Goal: Task Accomplishment & Management: Complete application form

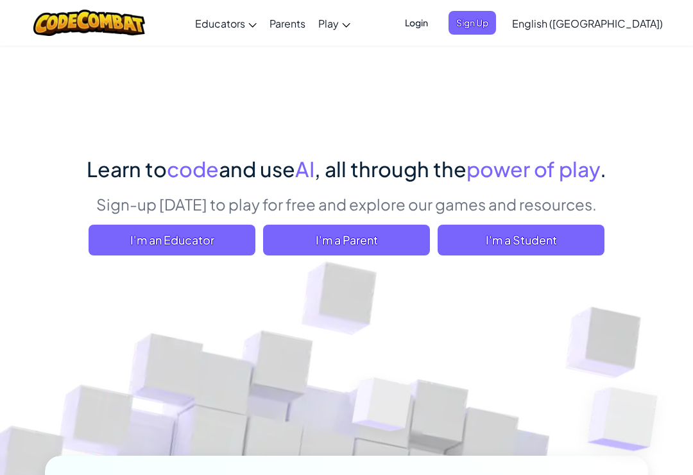
click at [502, 238] on span "I'm a Student" at bounding box center [520, 239] width 167 height 31
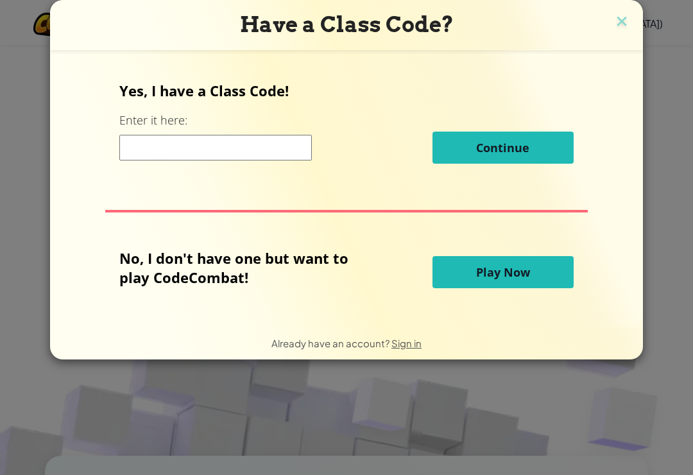
click at [186, 155] on input at bounding box center [215, 148] width 192 height 26
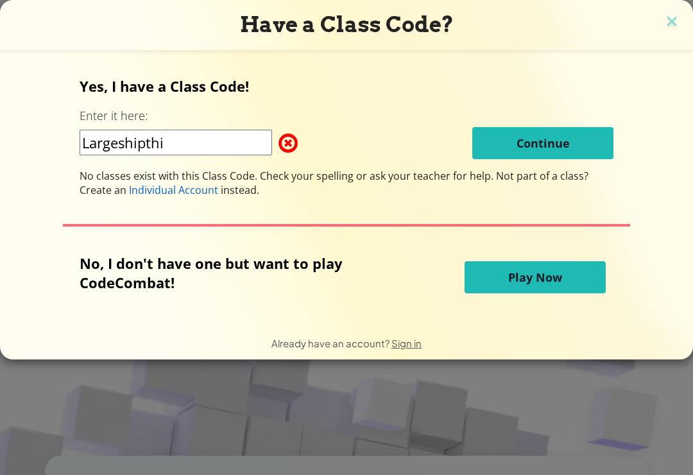
type input "Largeshipthin"
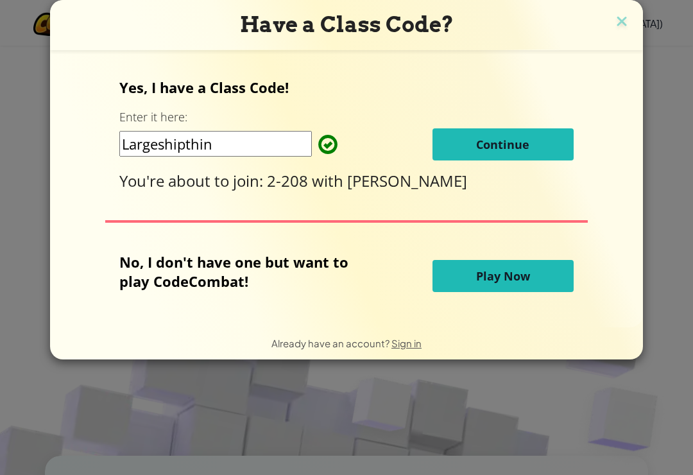
click at [534, 156] on button "Continue" at bounding box center [502, 144] width 141 height 32
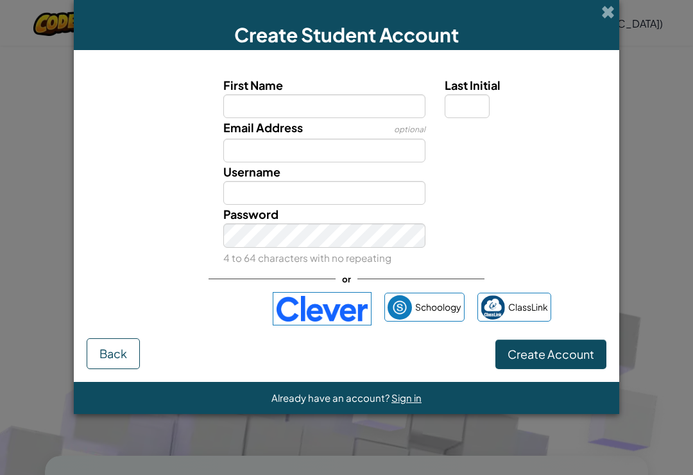
click at [380, 92] on label "First Name" at bounding box center [324, 85] width 203 height 19
click at [380, 94] on input "First Name" at bounding box center [324, 106] width 203 height 24
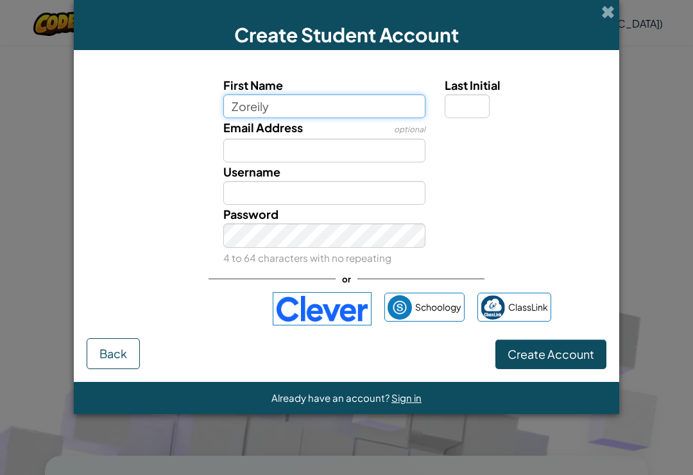
type input "Zoreily"
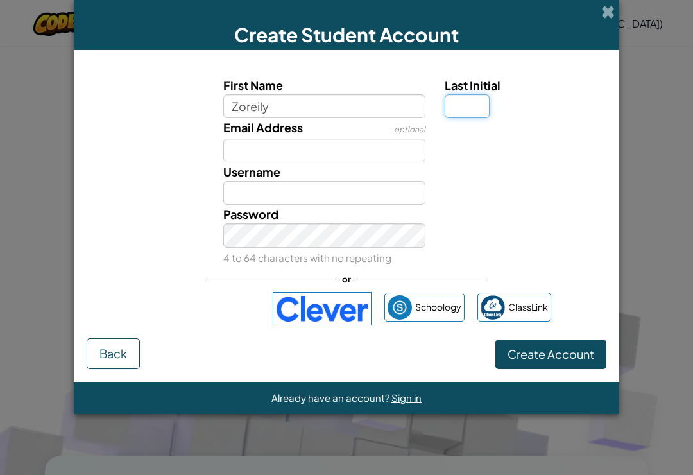
click at [479, 97] on input "Last Initial" at bounding box center [466, 106] width 45 height 24
type input "Zoreily"
type input "R"
click at [643, 108] on div "Create Student Account First Name Zoreily Last Initial R Email Address optional…" at bounding box center [346, 237] width 693 height 475
click at [580, 130] on div at bounding box center [524, 127] width 178 height 19
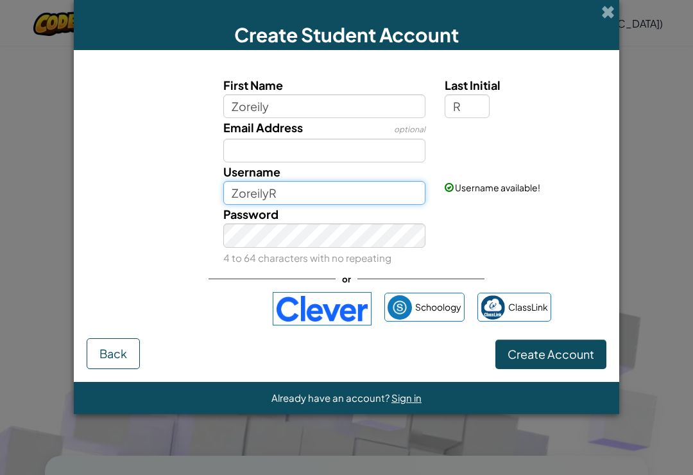
click at [384, 191] on input "ZoreilyR" at bounding box center [324, 193] width 203 height 24
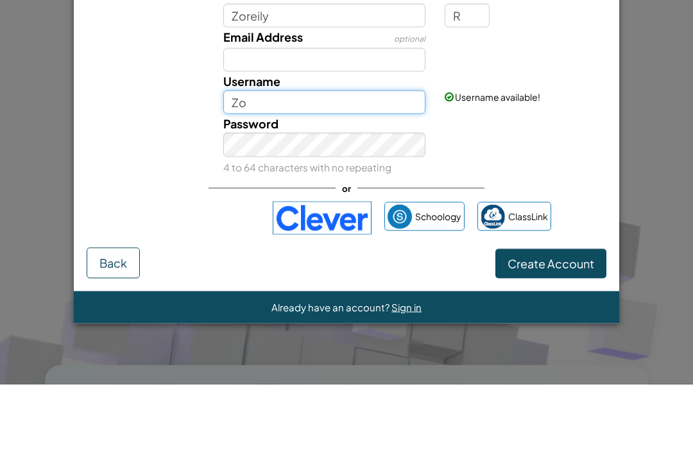
type input "Z"
type input "Zoreilyrtech"
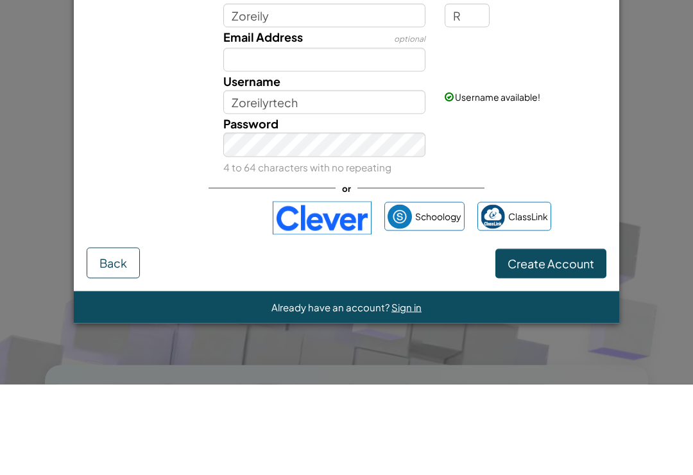
click at [529, 205] on div "Password 4 to 64 characters with no repeating" at bounding box center [346, 236] width 532 height 63
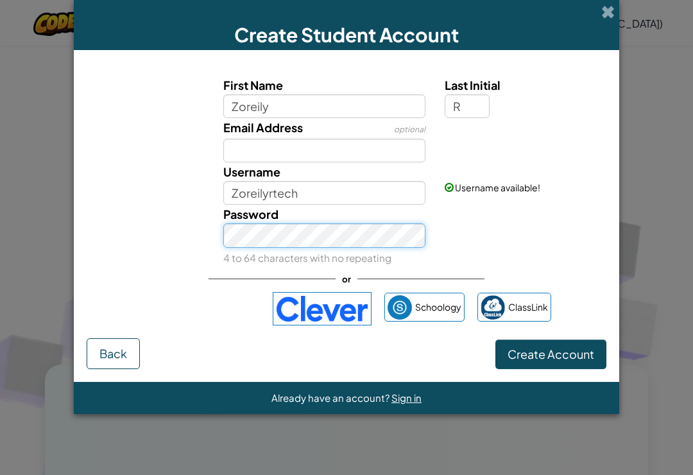
scroll to position [90, 0]
click at [508, 226] on div "Password 4 to 64 characters with no repeating" at bounding box center [346, 236] width 532 height 63
click at [369, 259] on small "4 to 64 characters with no repeating" at bounding box center [307, 257] width 168 height 12
click at [528, 230] on div "Password 4 to 64 characters with no repeating" at bounding box center [346, 236] width 532 height 63
click at [575, 187] on div "Username available!" at bounding box center [524, 177] width 178 height 31
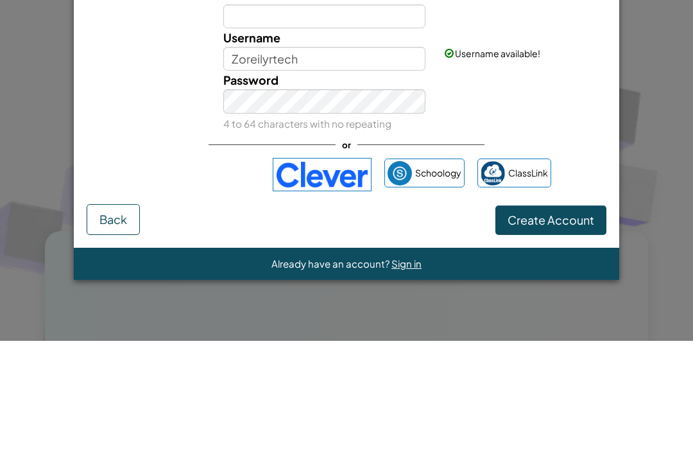
click at [594, 205] on div "Password 4 to 64 characters with no repeating" at bounding box center [346, 236] width 532 height 63
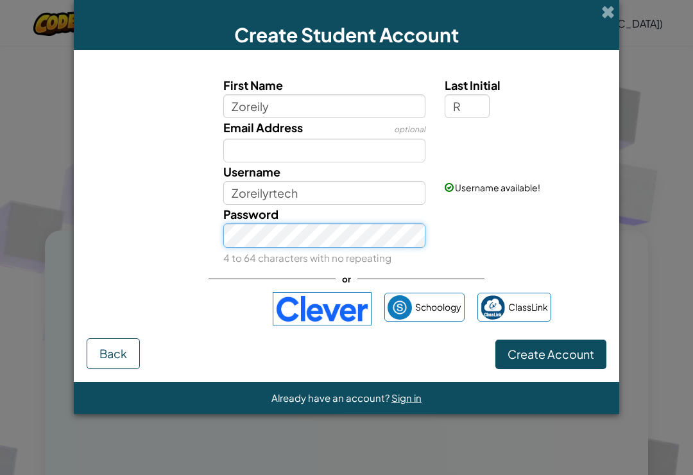
scroll to position [224, 0]
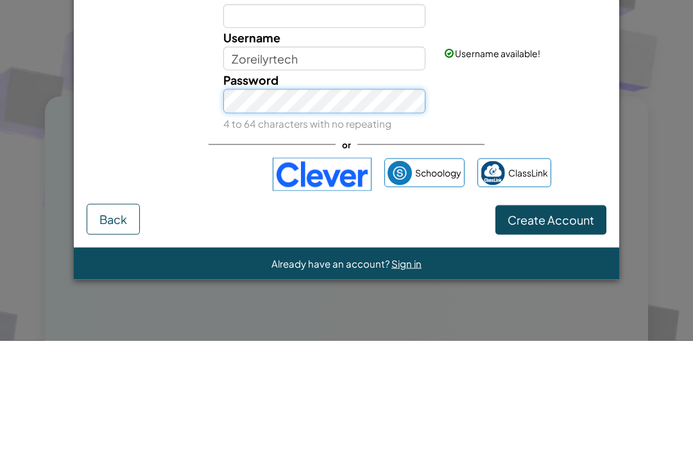
click at [550, 339] on button "Create Account" at bounding box center [550, 354] width 111 height 30
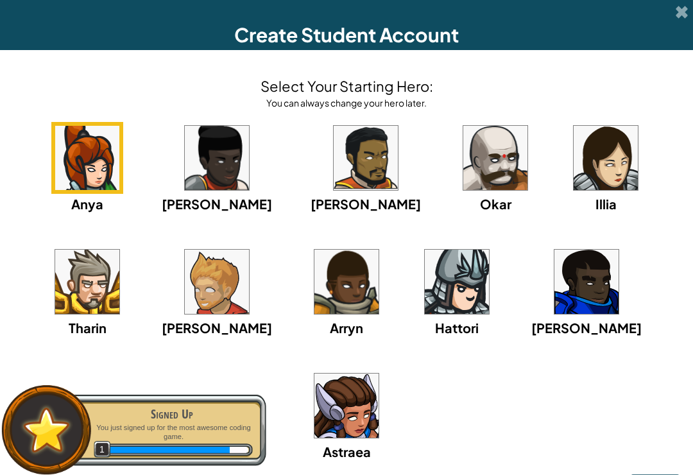
click at [573, 160] on img at bounding box center [605, 158] width 64 height 64
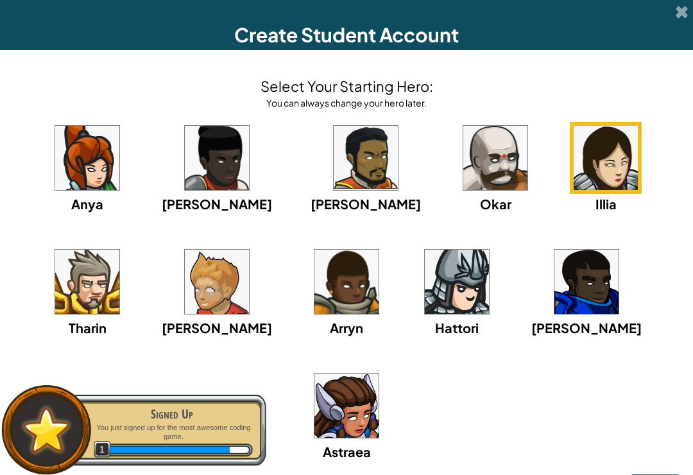
click at [573, 154] on img at bounding box center [605, 158] width 64 height 64
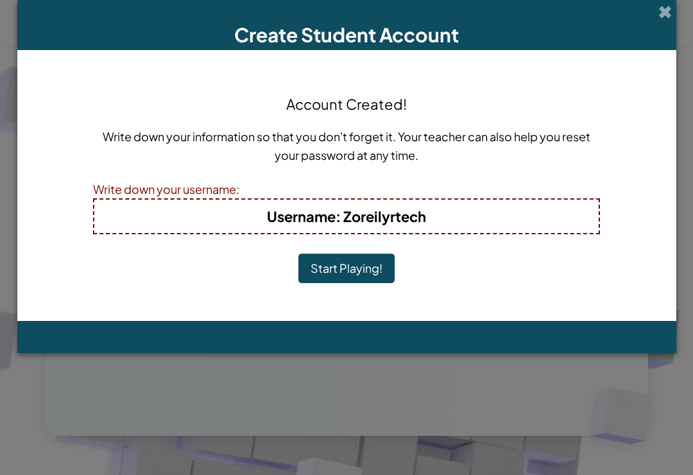
click at [357, 276] on button "Start Playing!" at bounding box center [346, 268] width 96 height 30
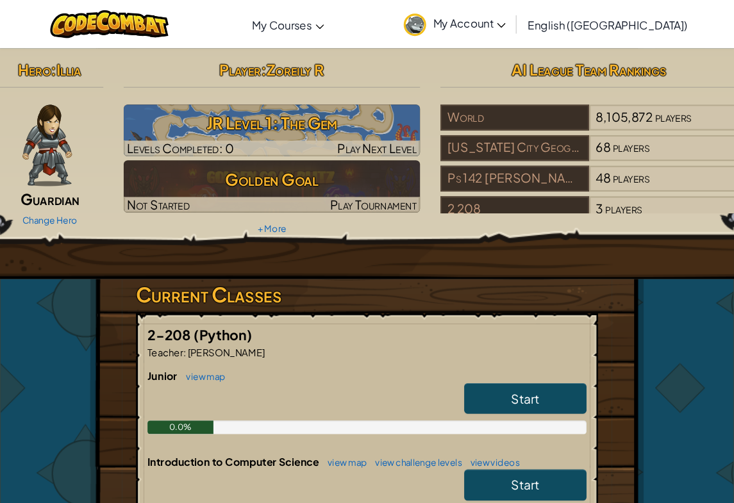
scroll to position [3, 0]
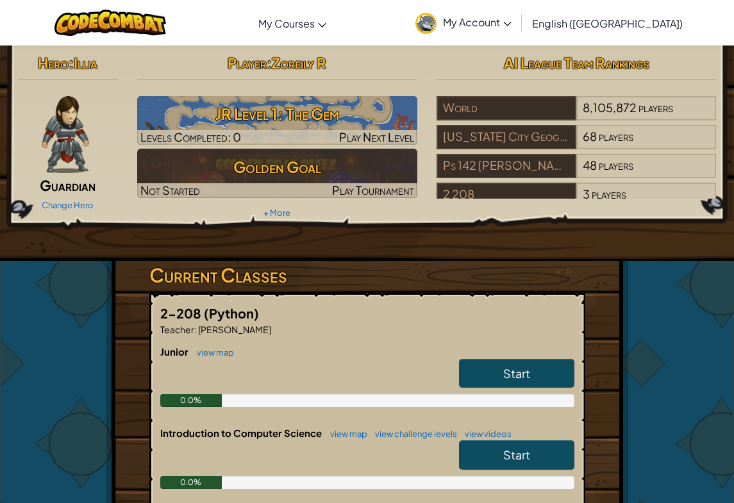
click at [528, 363] on link "Start" at bounding box center [516, 374] width 115 height 30
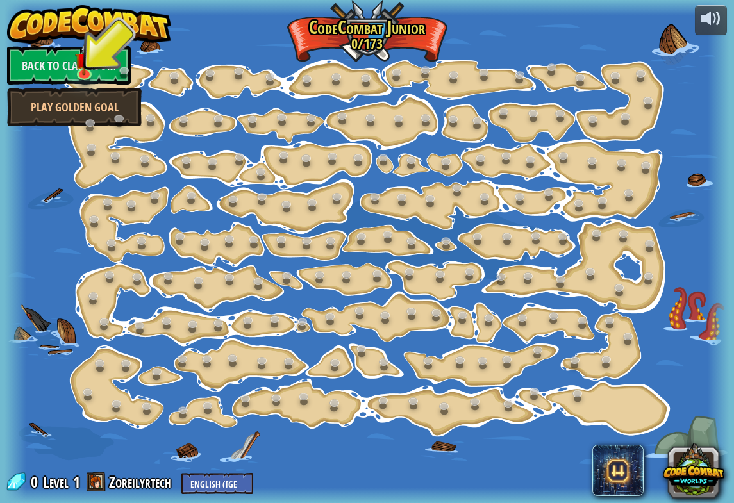
click at [83, 71] on img at bounding box center [85, 59] width 18 height 31
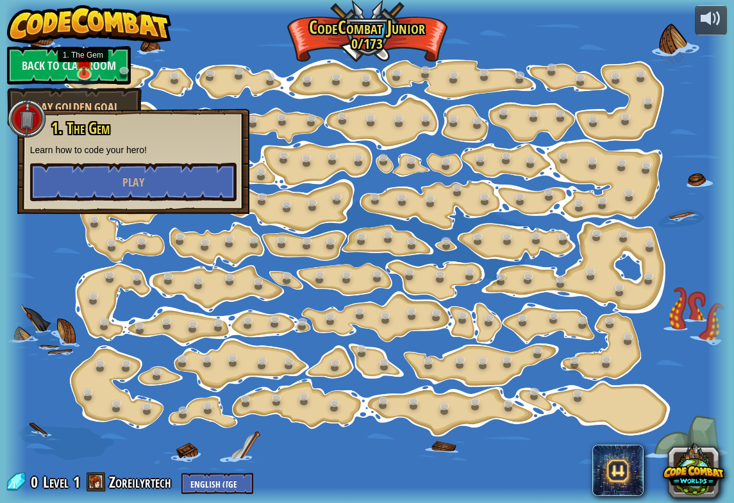
click at [46, 177] on button "Play" at bounding box center [133, 182] width 207 height 38
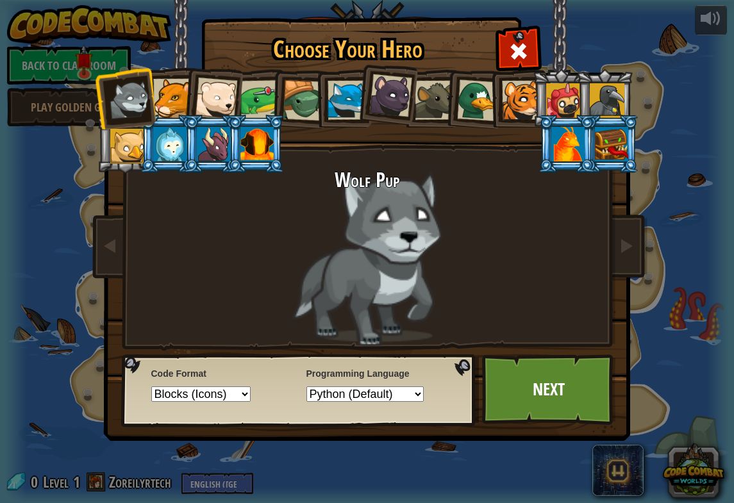
click at [560, 401] on link "Next" at bounding box center [549, 390] width 134 height 71
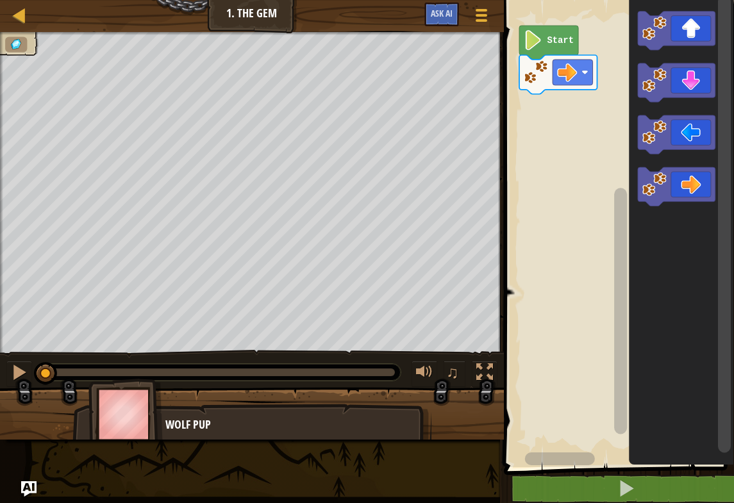
click at [692, 180] on icon "Blockly Workspace" at bounding box center [677, 188] width 78 height 39
click at [692, 71] on icon "Blockly Workspace" at bounding box center [677, 82] width 78 height 39
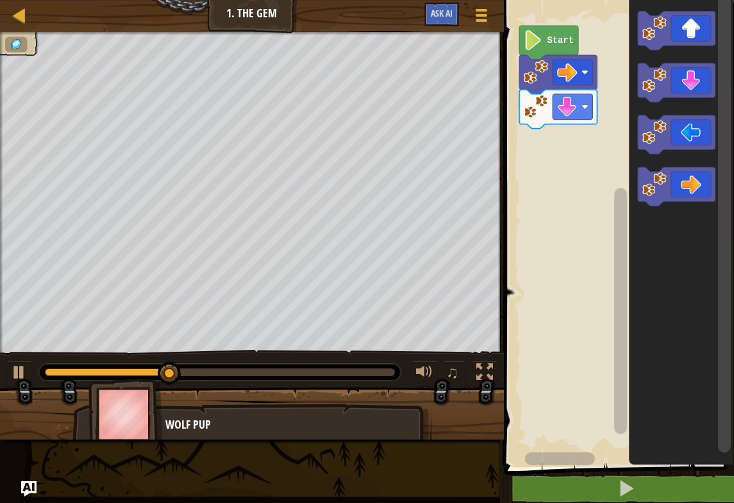
click at [692, 185] on icon "Blockly Workspace" at bounding box center [677, 188] width 78 height 39
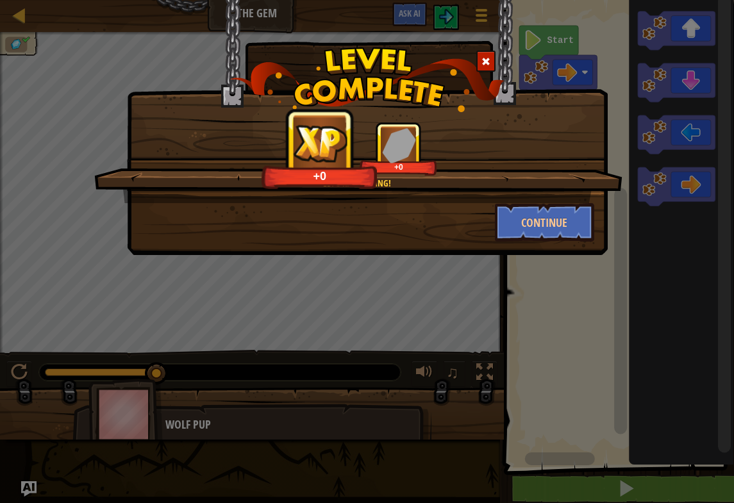
click at [562, 228] on button "Continue" at bounding box center [544, 222] width 99 height 38
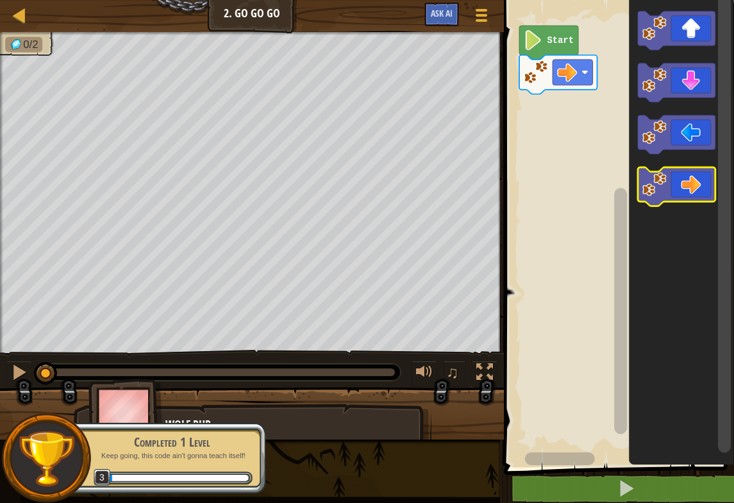
click at [692, 187] on icon "Blockly Workspace" at bounding box center [677, 188] width 78 height 39
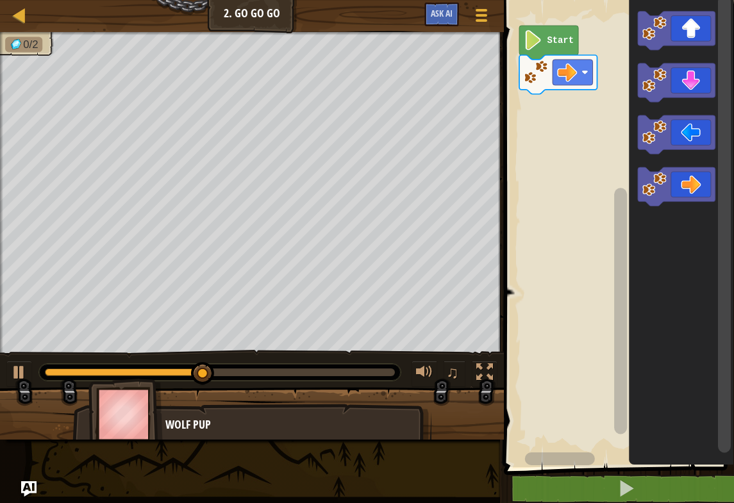
click at [692, 31] on icon "Blockly Workspace" at bounding box center [677, 31] width 78 height 39
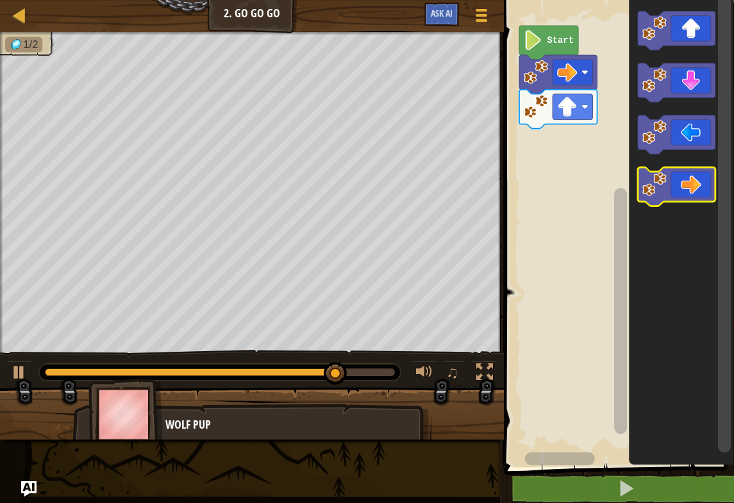
click at [677, 183] on icon "Blockly Workspace" at bounding box center [677, 188] width 78 height 39
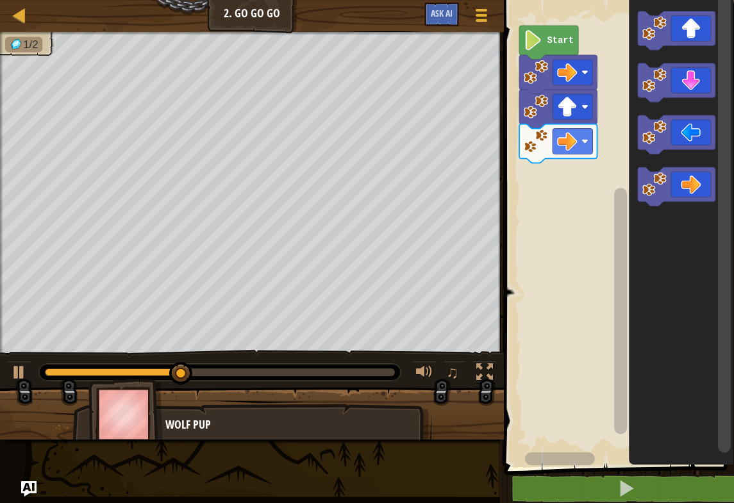
click at [684, 185] on icon "Blockly Workspace" at bounding box center [677, 188] width 78 height 39
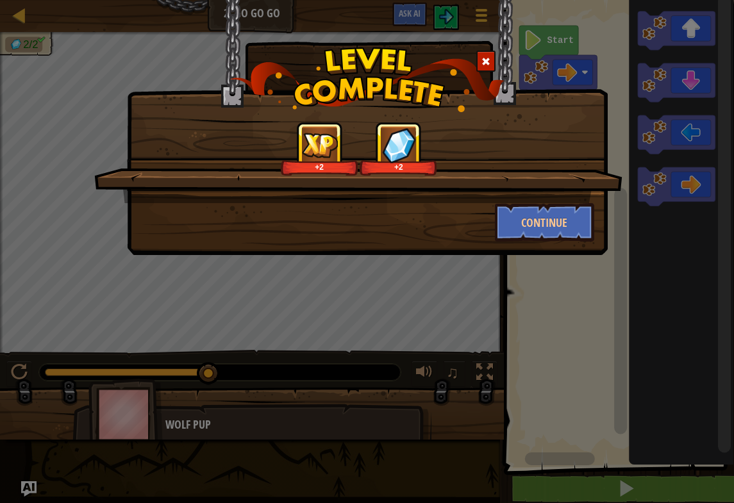
click at [552, 224] on button "Continue" at bounding box center [544, 222] width 99 height 38
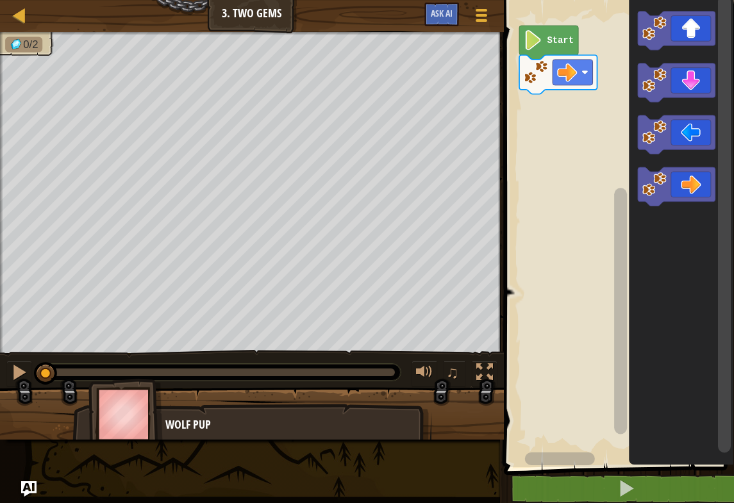
click at [529, 37] on image "Blockly Workspace" at bounding box center [533, 40] width 19 height 20
click at [545, 37] on icon "Blockly Workspace" at bounding box center [548, 43] width 59 height 34
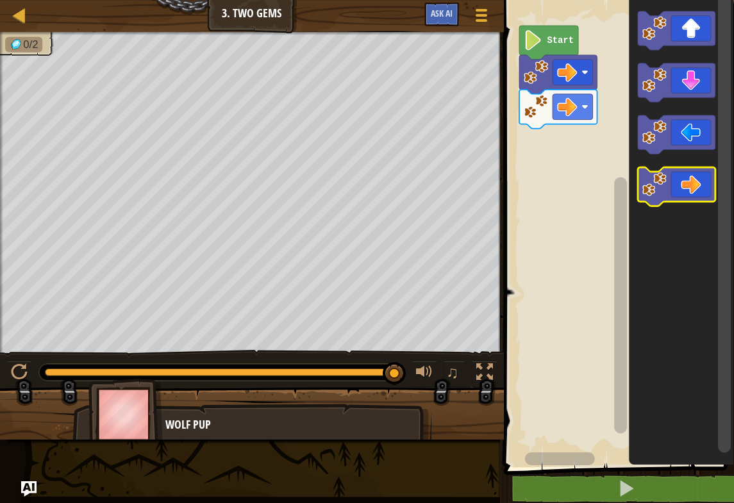
click at [687, 190] on icon "Blockly Workspace" at bounding box center [677, 188] width 78 height 39
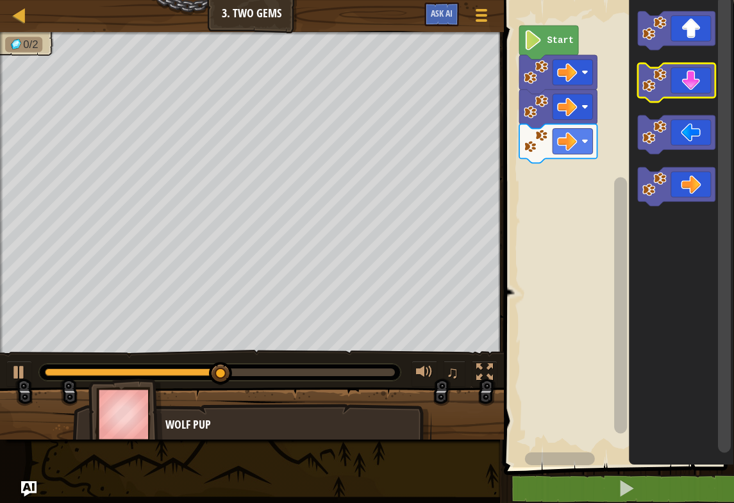
click at [692, 76] on icon "Blockly Workspace" at bounding box center [677, 82] width 78 height 39
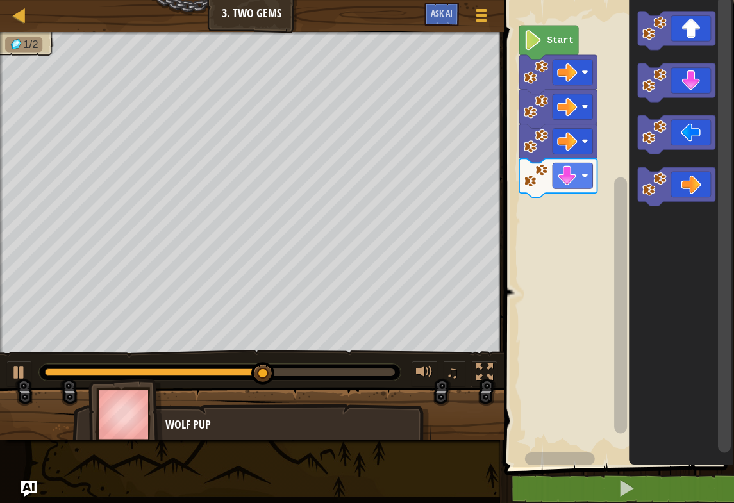
click at [692, 18] on icon "Blockly Workspace" at bounding box center [677, 31] width 78 height 39
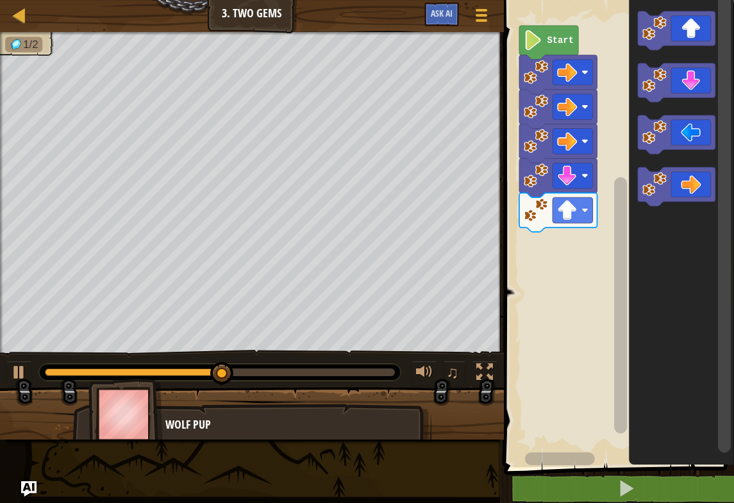
click at [692, 12] on icon "Blockly Workspace" at bounding box center [677, 31] width 78 height 39
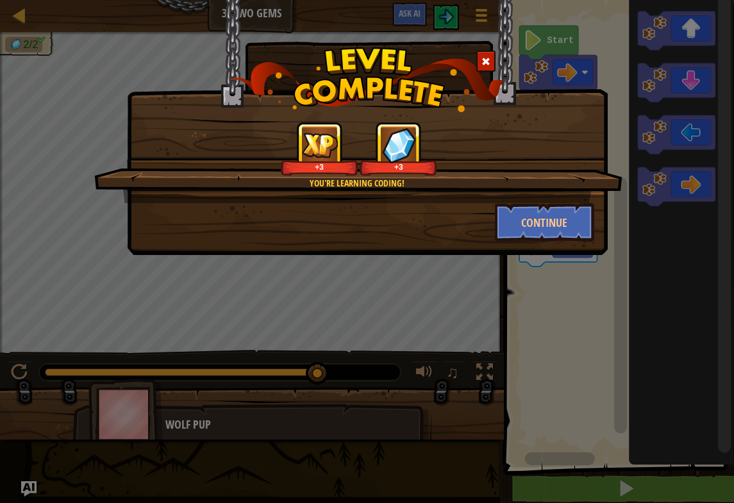
click at [542, 215] on button "Continue" at bounding box center [544, 222] width 99 height 38
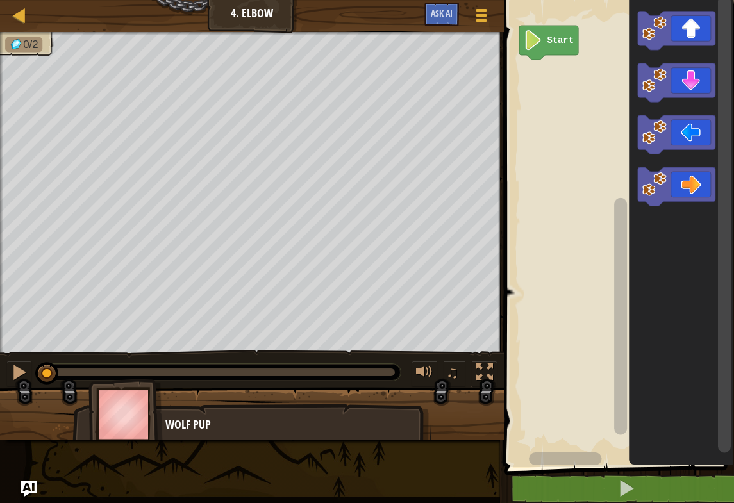
click at [692, 86] on icon "Blockly Workspace" at bounding box center [677, 82] width 78 height 39
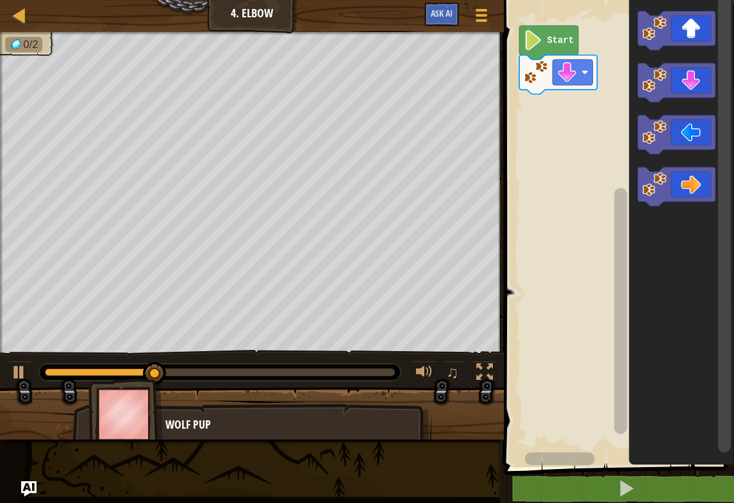
click at [692, 84] on icon "Blockly Workspace" at bounding box center [677, 82] width 78 height 39
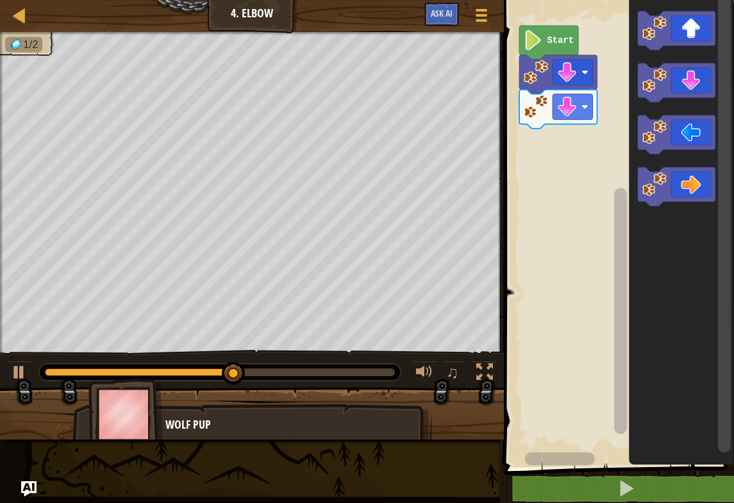
click at [685, 134] on icon "Blockly Workspace" at bounding box center [677, 135] width 78 height 39
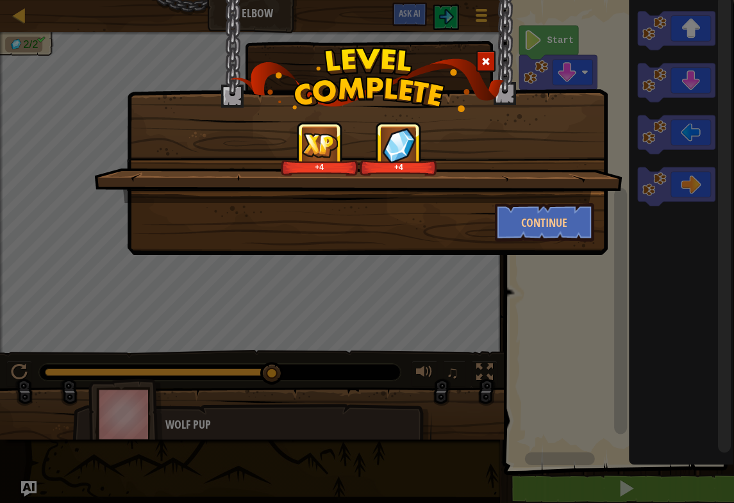
click at [524, 219] on button "Continue" at bounding box center [544, 222] width 99 height 38
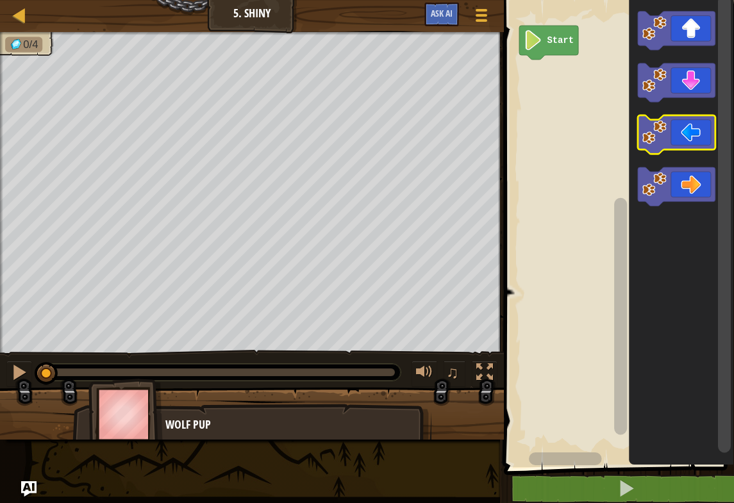
click at [692, 129] on icon "Blockly Workspace" at bounding box center [677, 135] width 78 height 39
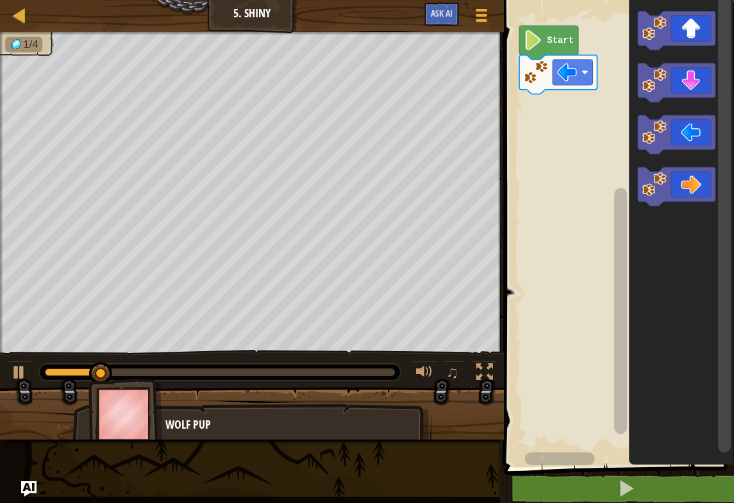
click at [691, 136] on icon "Blockly Workspace" at bounding box center [677, 135] width 78 height 39
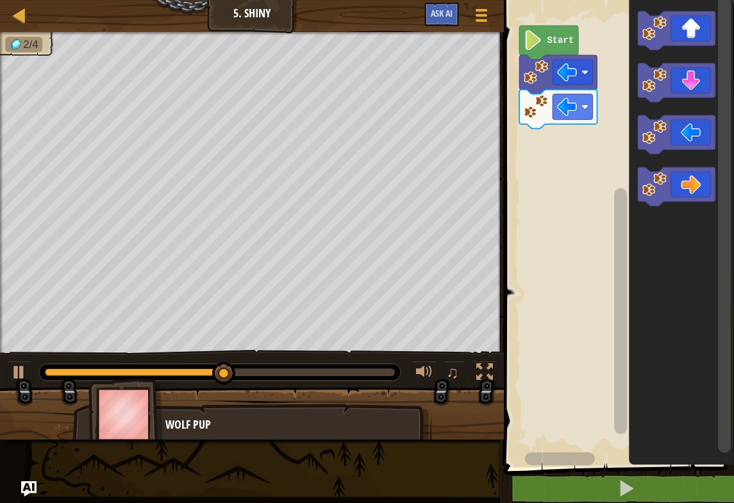
click at [692, 81] on icon "Blockly Workspace" at bounding box center [677, 82] width 78 height 39
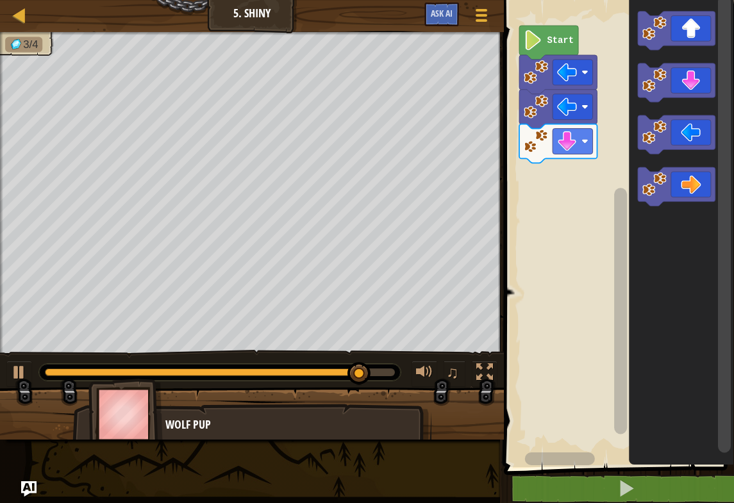
click at [692, 179] on icon "Blockly Workspace" at bounding box center [677, 188] width 78 height 39
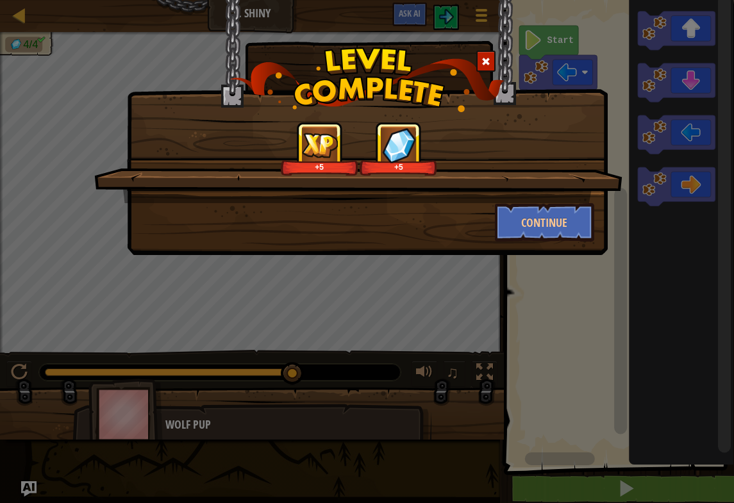
click at [536, 229] on button "Continue" at bounding box center [544, 222] width 99 height 38
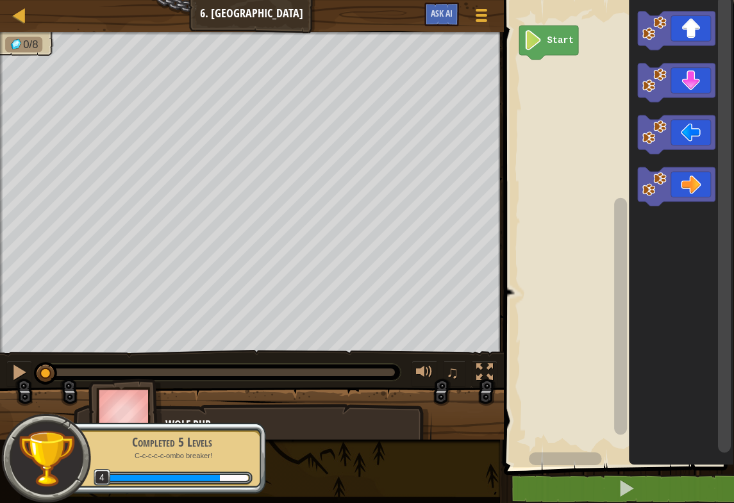
click at [491, 398] on div at bounding box center [252, 419] width 504 height 64
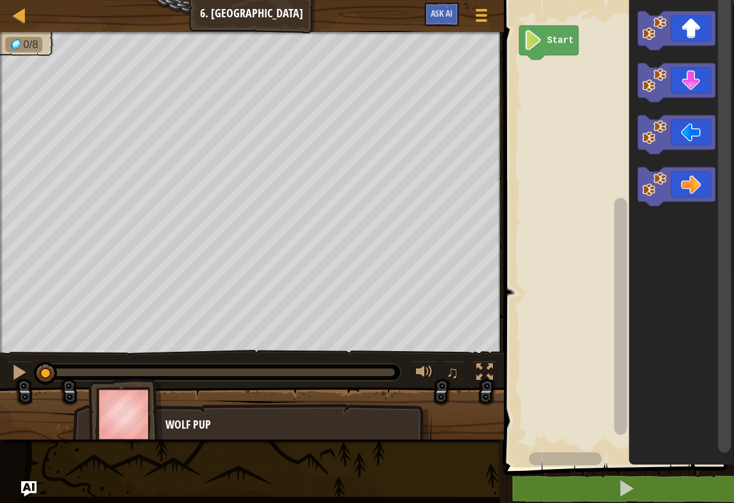
click at [692, 183] on icon "Blockly Workspace" at bounding box center [677, 188] width 78 height 39
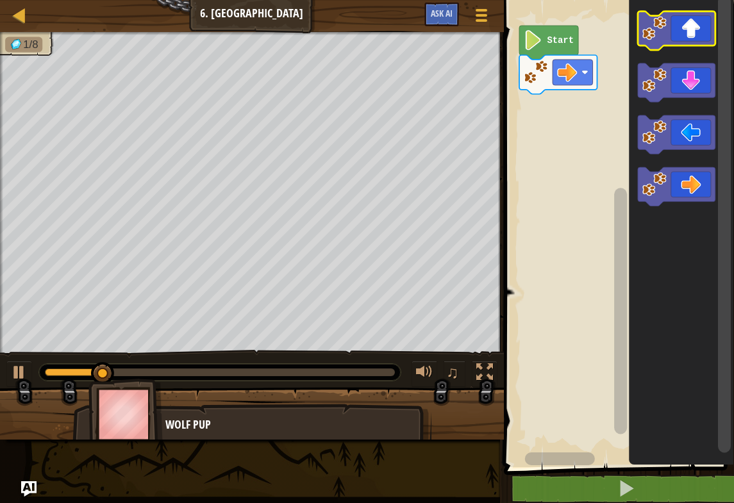
click at [692, 17] on icon "Blockly Workspace" at bounding box center [677, 31] width 78 height 39
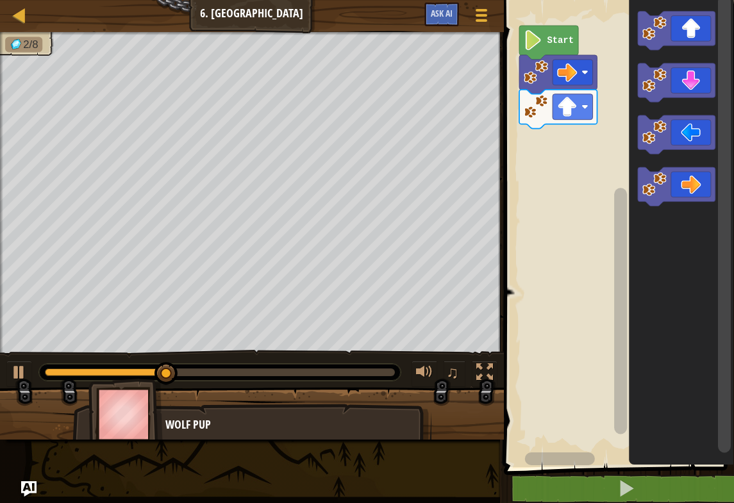
click at [692, 185] on icon "Blockly Workspace" at bounding box center [677, 188] width 78 height 39
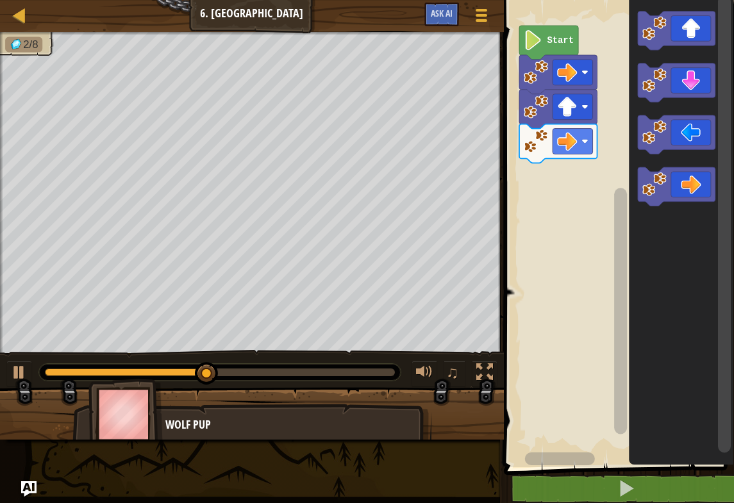
click at [692, 134] on icon "Blockly Workspace" at bounding box center [677, 135] width 78 height 39
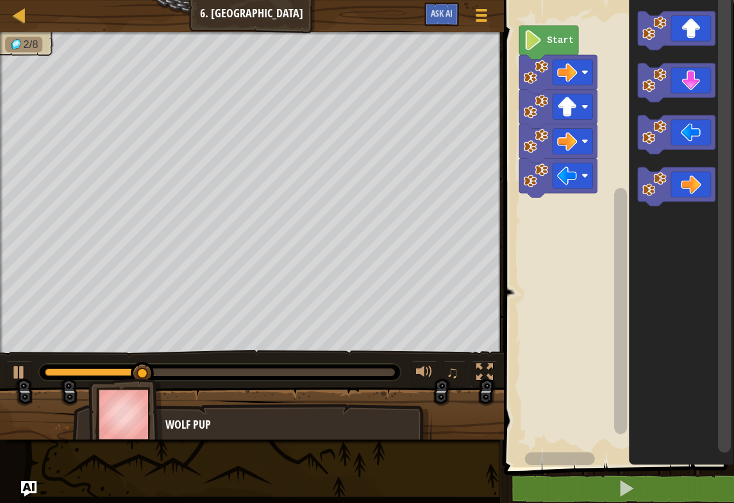
click at [692, 125] on icon "Blockly Workspace" at bounding box center [677, 135] width 78 height 39
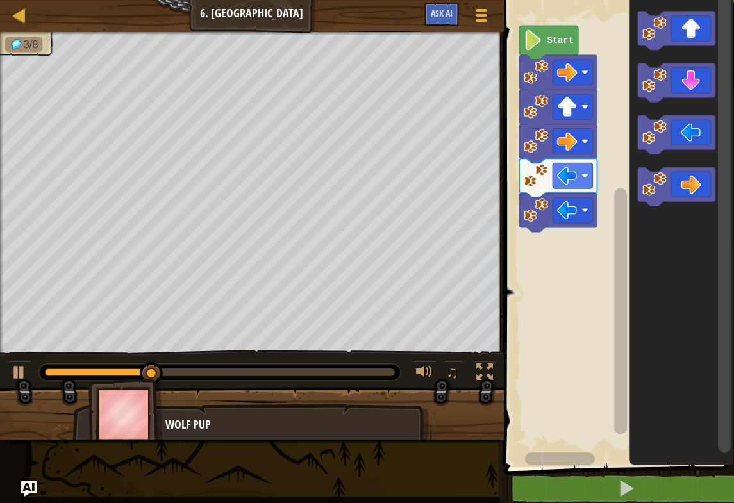
click at [692, 126] on icon "Blockly Workspace" at bounding box center [677, 135] width 78 height 39
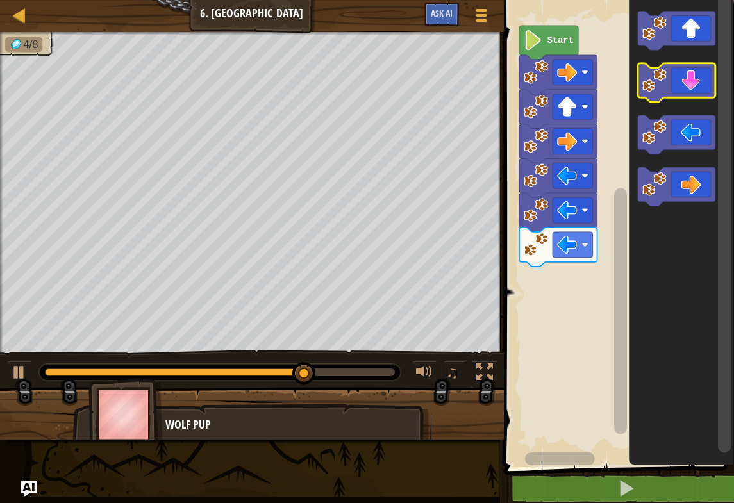
click at [692, 77] on icon "Blockly Workspace" at bounding box center [677, 82] width 78 height 39
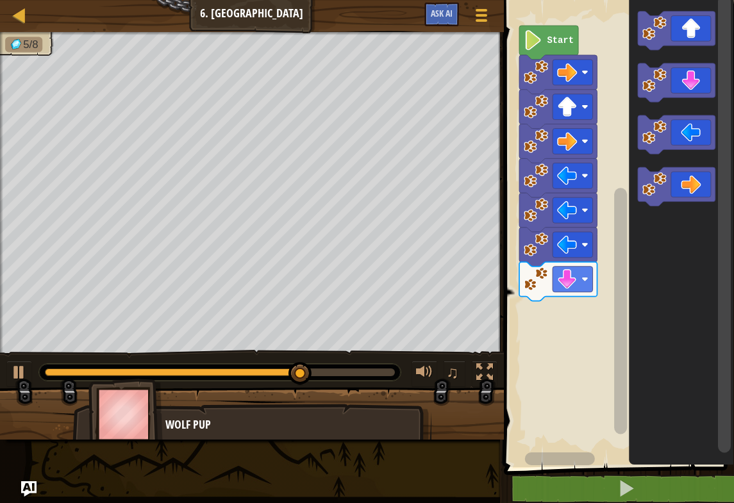
click at [692, 72] on icon "Blockly Workspace" at bounding box center [677, 82] width 78 height 39
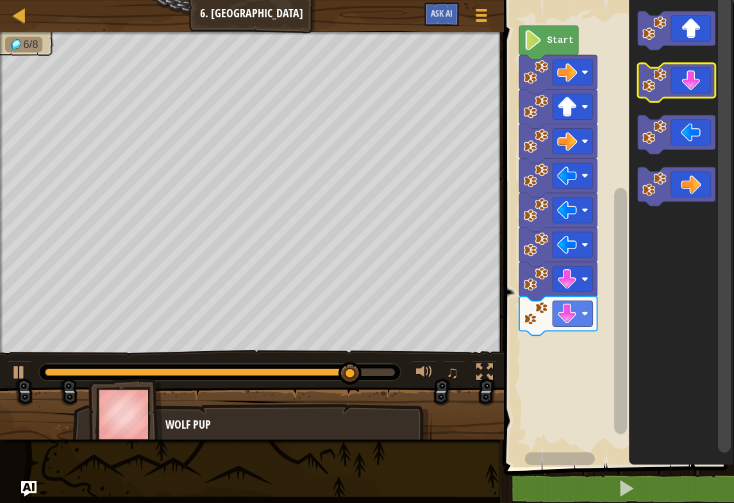
click at [692, 76] on icon "Blockly Workspace" at bounding box center [677, 82] width 78 height 39
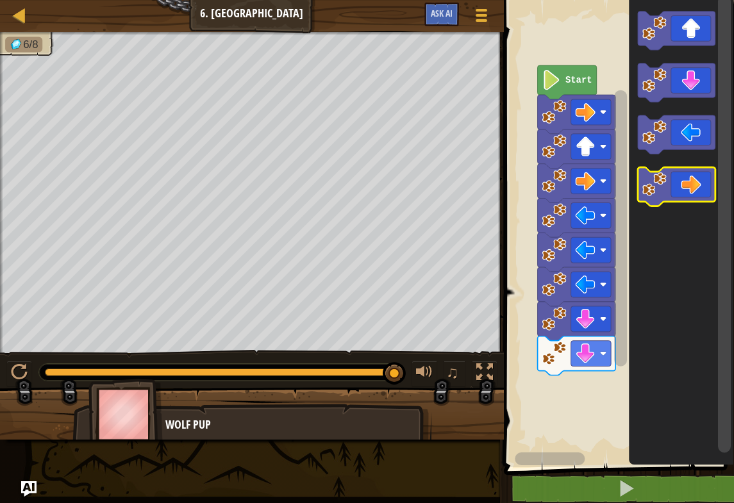
click at [688, 180] on icon "Blockly Workspace" at bounding box center [677, 188] width 78 height 39
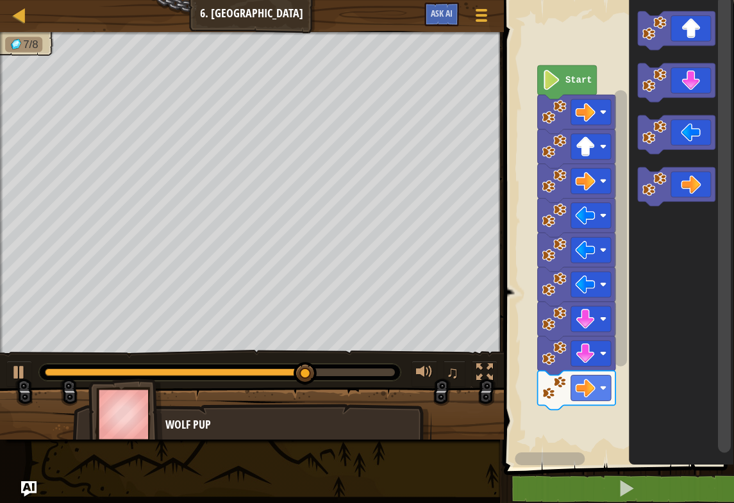
click at [691, 179] on icon "Blockly Workspace" at bounding box center [677, 188] width 78 height 39
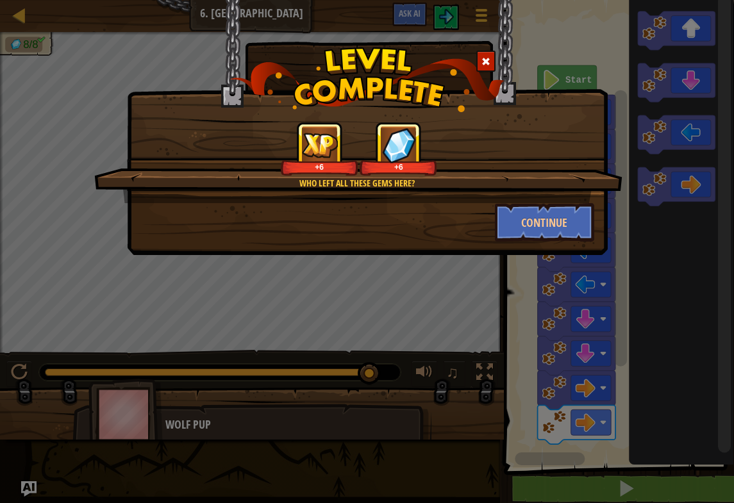
click at [562, 228] on button "Continue" at bounding box center [544, 222] width 99 height 38
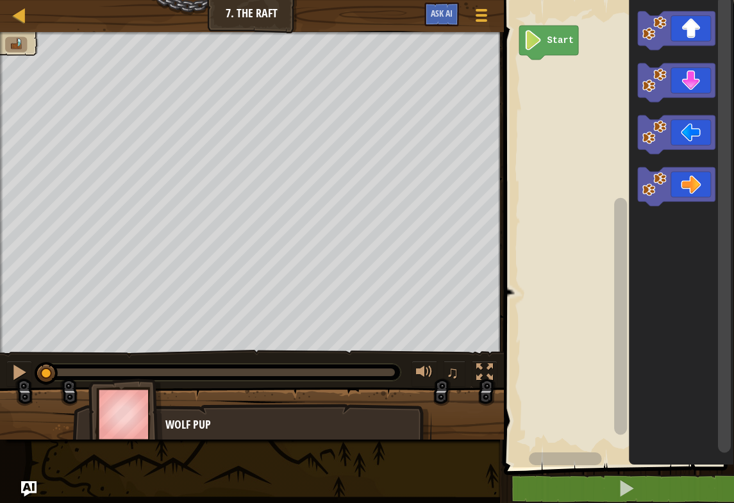
click at [692, 21] on icon "Blockly Workspace" at bounding box center [677, 31] width 78 height 39
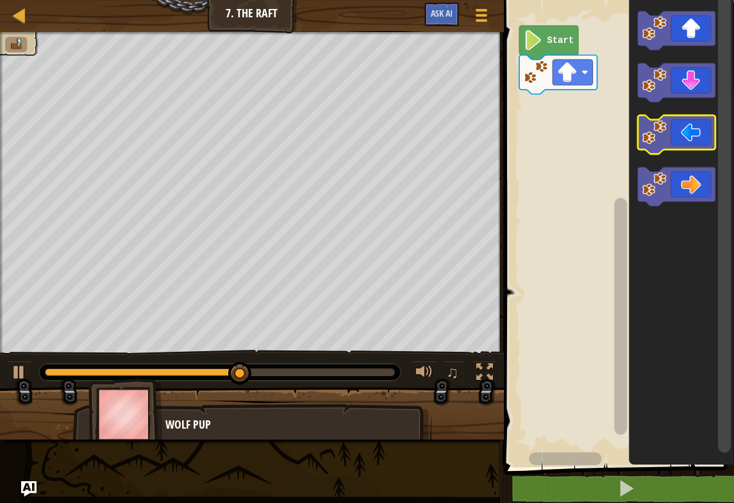
click at [692, 138] on icon "Blockly Workspace" at bounding box center [677, 135] width 78 height 39
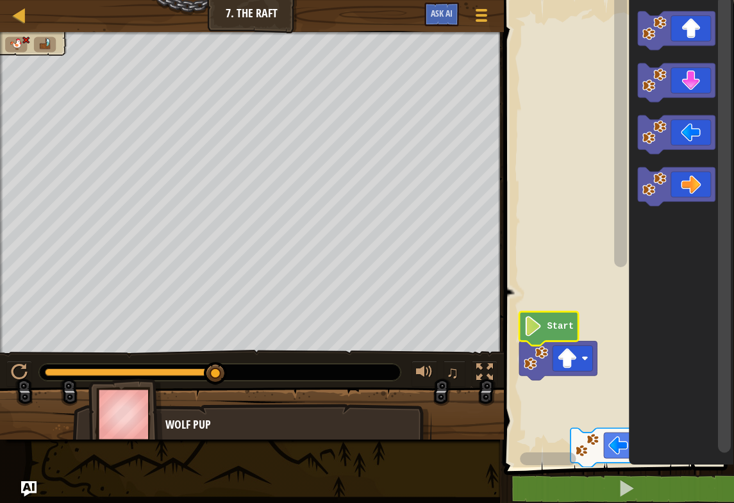
click at [552, 320] on icon "Blockly Workspace" at bounding box center [548, 329] width 59 height 34
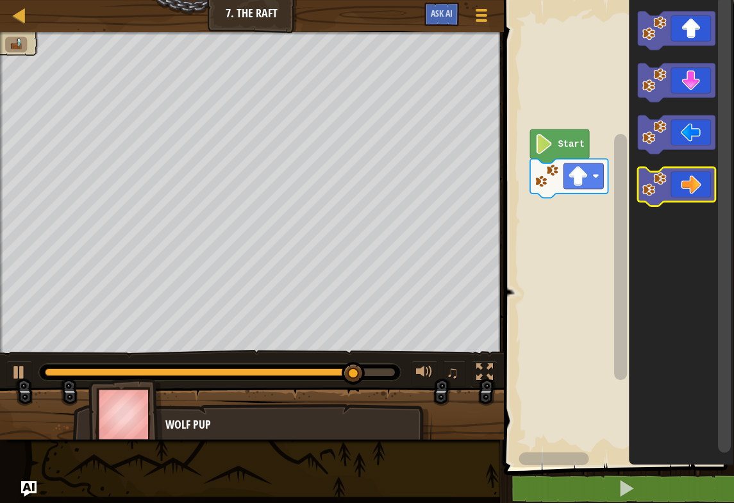
click at [680, 183] on icon "Blockly Workspace" at bounding box center [677, 188] width 78 height 39
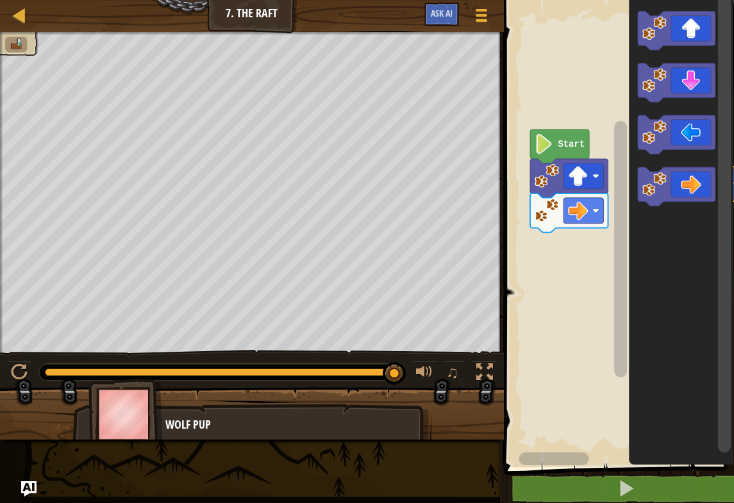
click at [684, 176] on icon "Blockly Workspace" at bounding box center [677, 188] width 78 height 39
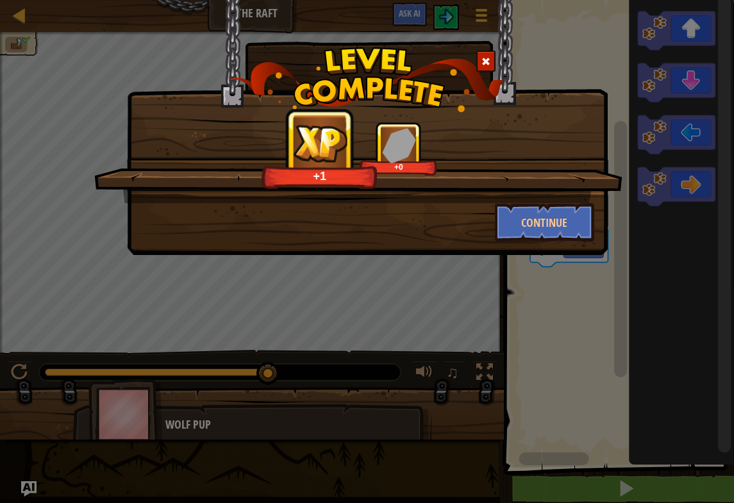
click at [563, 224] on button "Continue" at bounding box center [544, 222] width 99 height 38
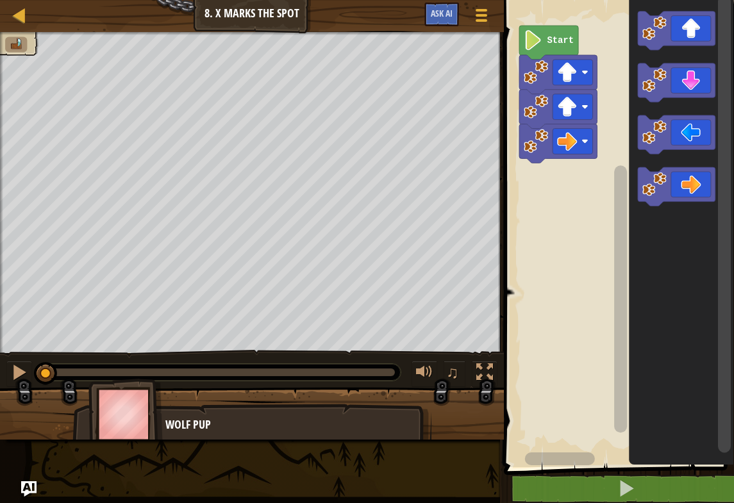
click at [692, 27] on icon "Blockly Workspace" at bounding box center [677, 31] width 78 height 39
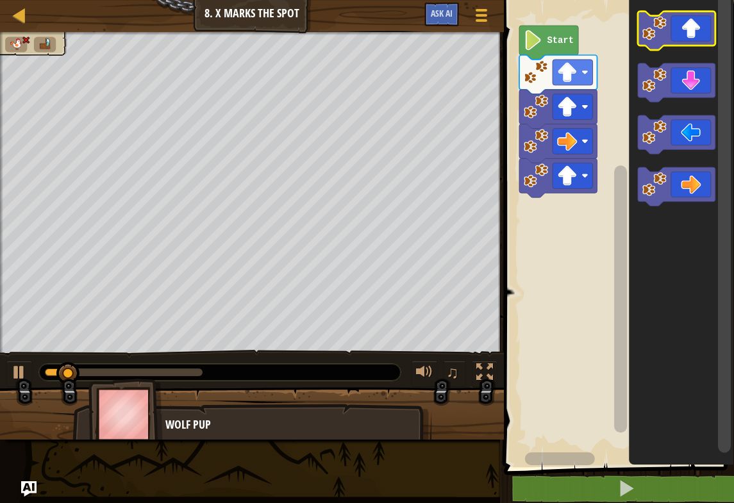
click at [692, 18] on icon "Blockly Workspace" at bounding box center [677, 31] width 78 height 39
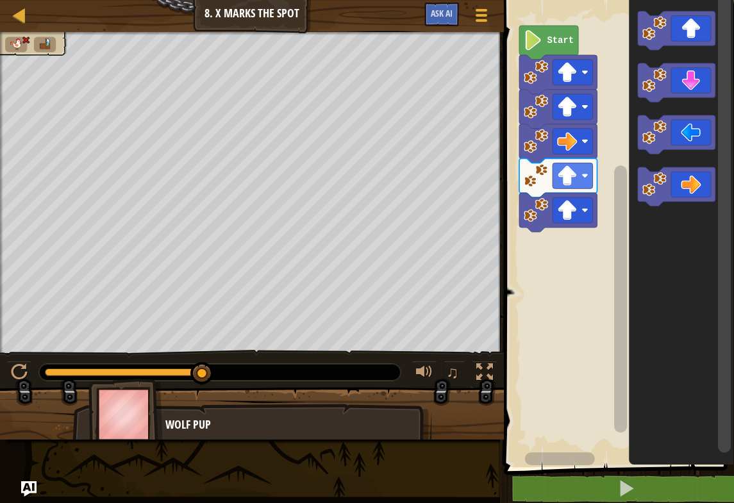
click at [692, 15] on icon "Blockly Workspace" at bounding box center [677, 31] width 78 height 39
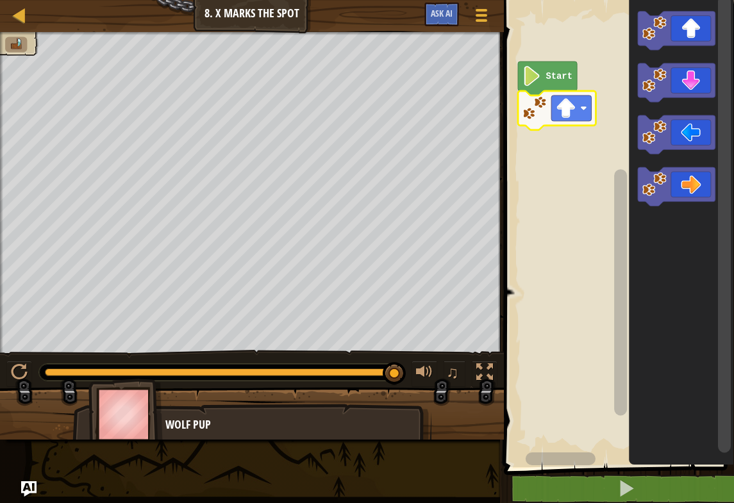
click at [692, 172] on icon "Blockly Workspace" at bounding box center [677, 188] width 78 height 39
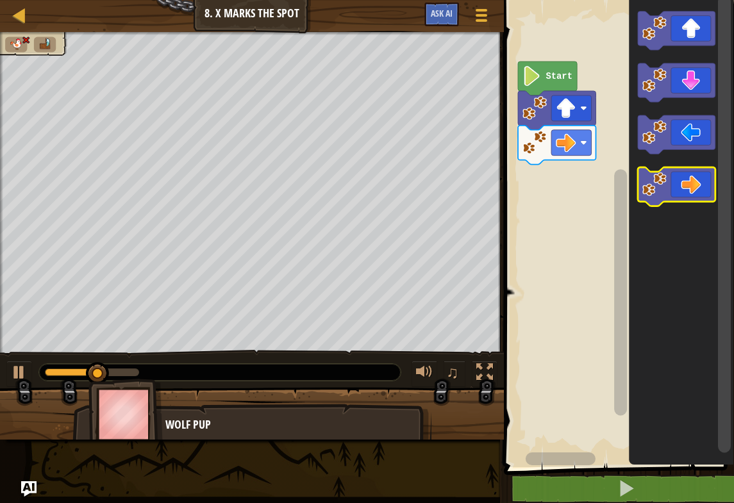
click at [692, 181] on icon "Blockly Workspace" at bounding box center [677, 188] width 78 height 39
click at [692, 176] on icon "Blockly Workspace" at bounding box center [677, 188] width 78 height 39
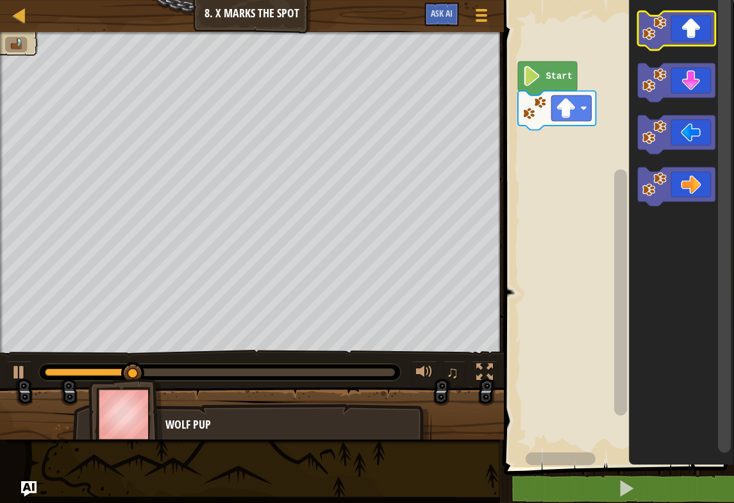
click at [692, 27] on icon "Blockly Workspace" at bounding box center [677, 31] width 78 height 39
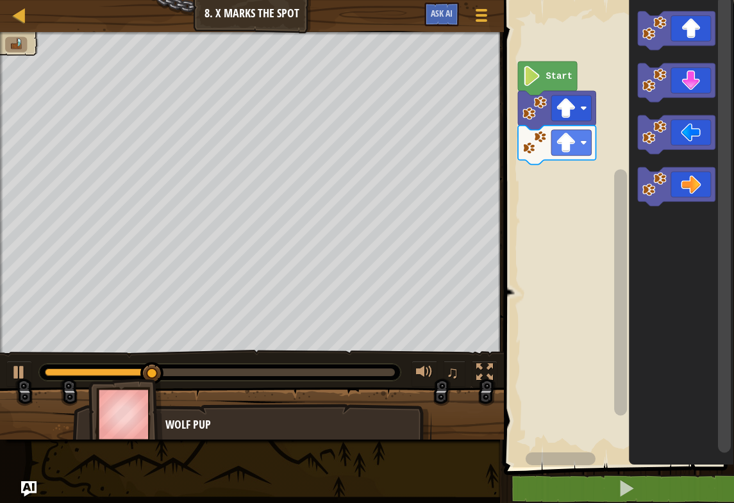
click at [692, 186] on icon "Blockly Workspace" at bounding box center [677, 188] width 78 height 39
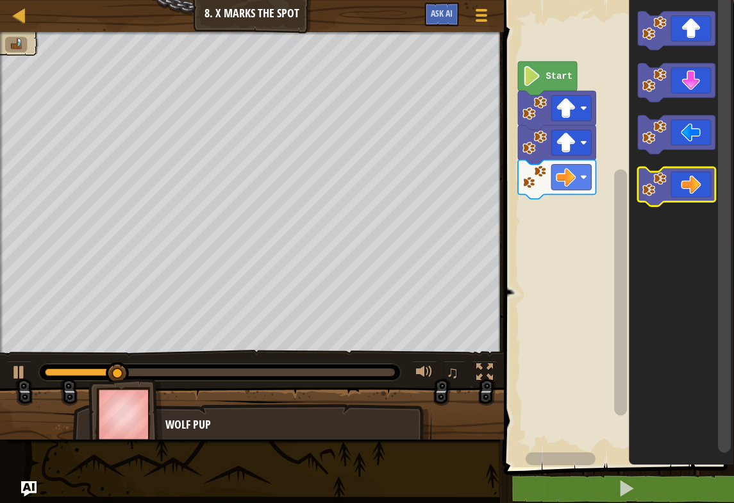
click at [692, 187] on icon "Blockly Workspace" at bounding box center [677, 188] width 78 height 39
click at [692, 190] on icon "Blockly Workspace" at bounding box center [677, 188] width 78 height 39
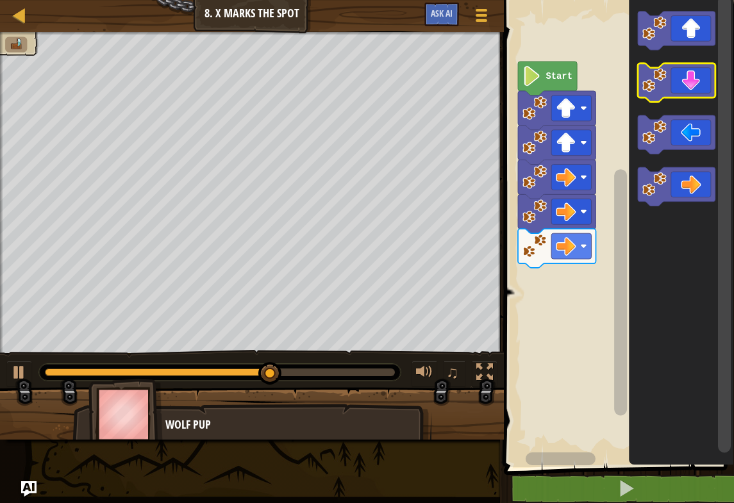
click at [692, 81] on icon "Blockly Workspace" at bounding box center [677, 82] width 78 height 39
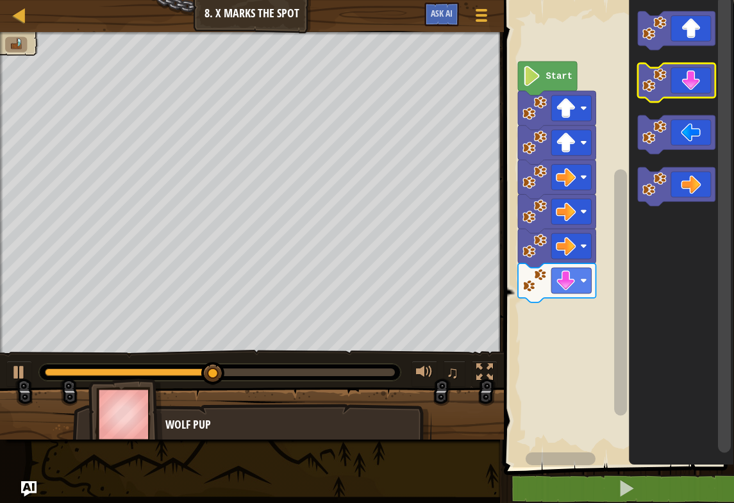
click at [691, 81] on icon "Blockly Workspace" at bounding box center [677, 82] width 78 height 39
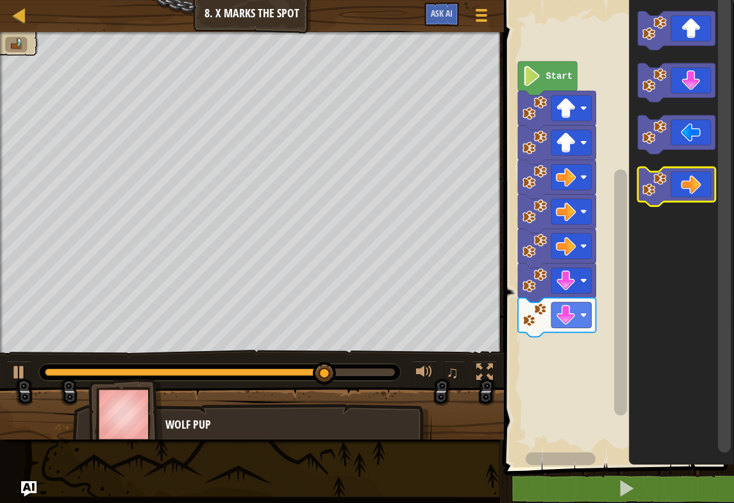
click at [691, 206] on rect "Blockly Workspace" at bounding box center [677, 188] width 78 height 39
click at [692, 165] on rect "Blockly Workspace" at bounding box center [724, 225] width 13 height 458
click at [692, 117] on icon "Blockly Workspace" at bounding box center [677, 135] width 78 height 39
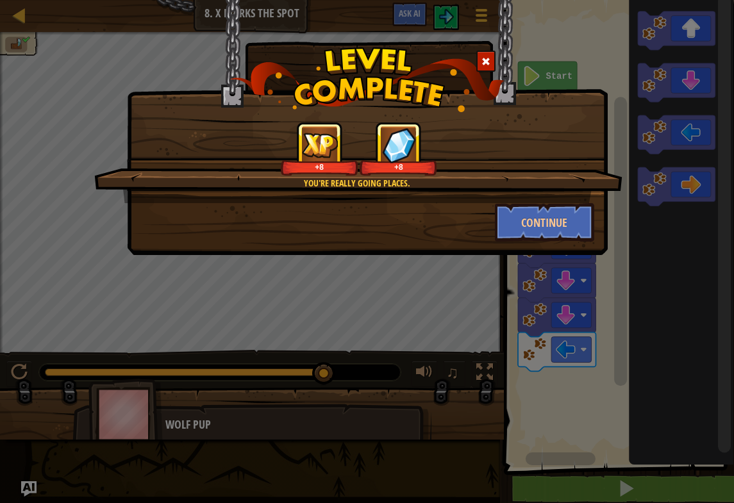
click at [588, 223] on button "Continue" at bounding box center [544, 222] width 99 height 38
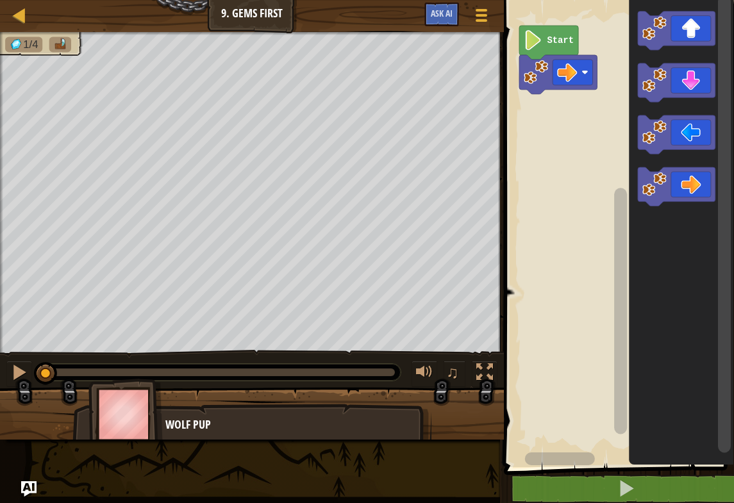
click at [18, 8] on div at bounding box center [20, 15] width 16 height 16
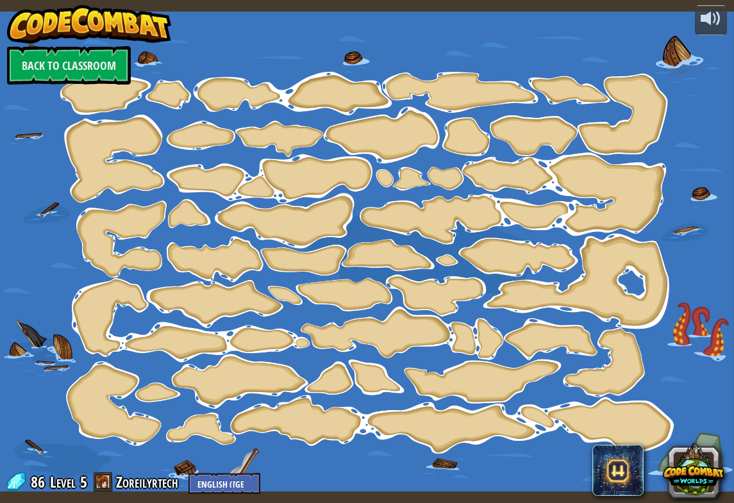
click at [46, 55] on link "Back to Classroom" at bounding box center [69, 65] width 124 height 38
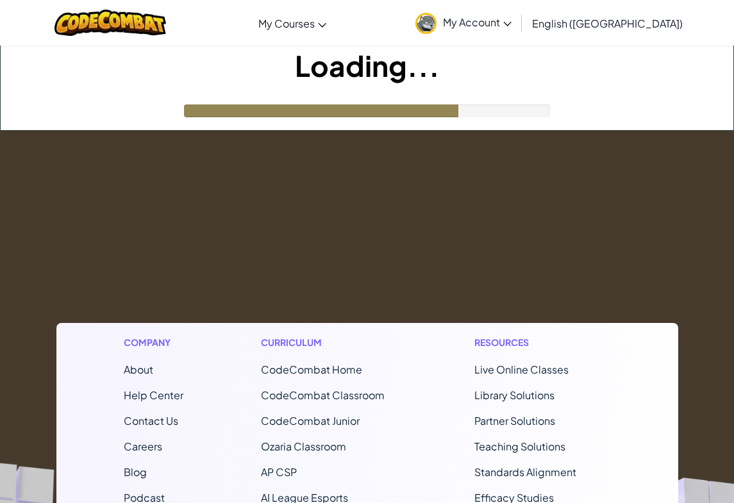
click at [512, 21] on span "My Account" at bounding box center [477, 21] width 69 height 13
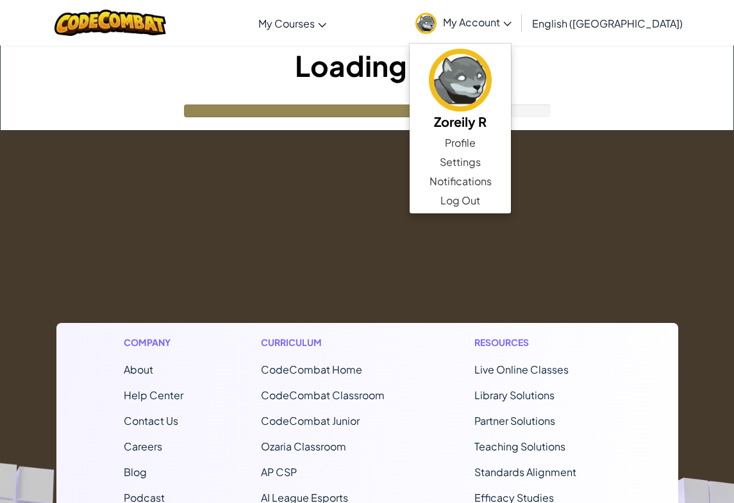
click at [511, 196] on link "Log Out" at bounding box center [460, 200] width 101 height 19
